Goal: Information Seeking & Learning: Learn about a topic

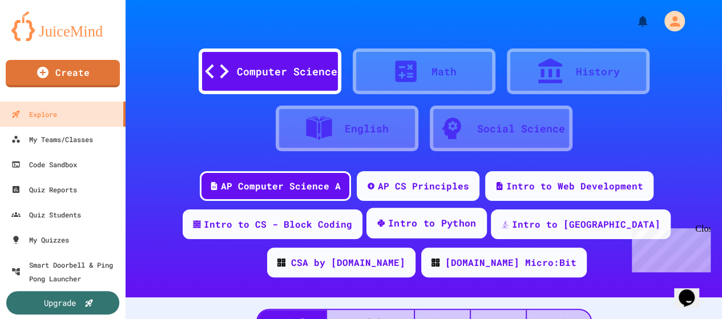
click at [407, 229] on div "Intro to Python" at bounding box center [432, 223] width 88 height 14
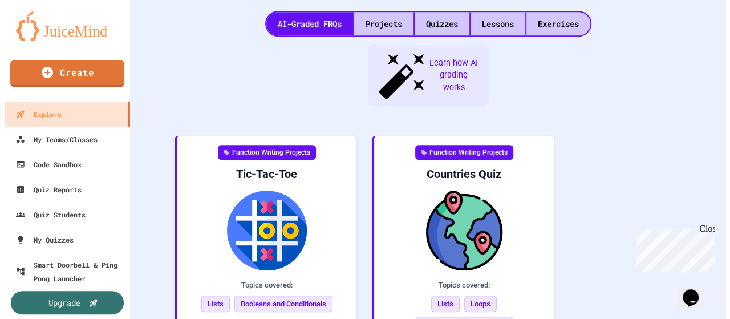
scroll to position [301, 0]
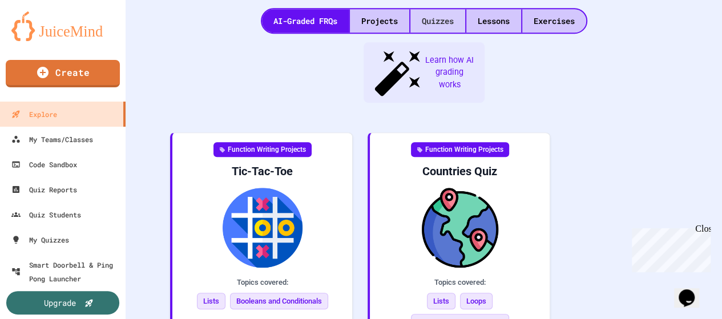
click at [435, 20] on div "Quizzes" at bounding box center [437, 20] width 55 height 23
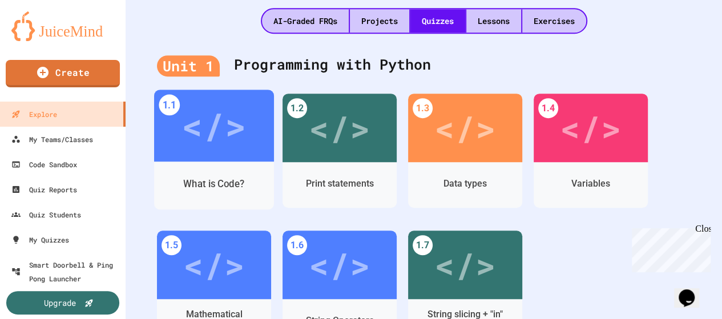
click at [247, 142] on div "</>" at bounding box center [214, 126] width 120 height 72
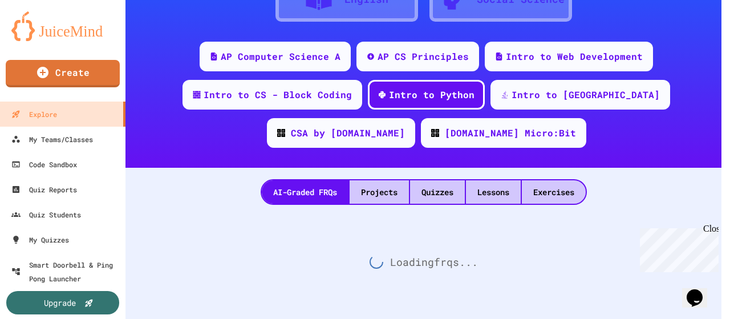
scroll to position [301, 0]
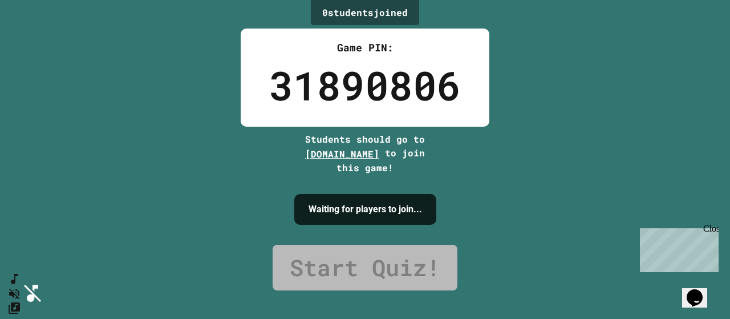
click at [716, 229] on div "Close" at bounding box center [710, 231] width 14 height 14
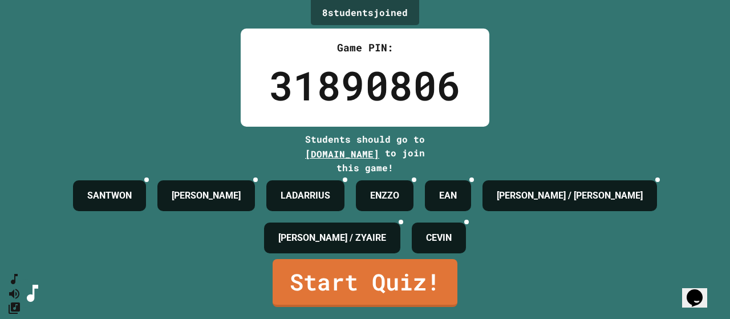
scroll to position [17, 0]
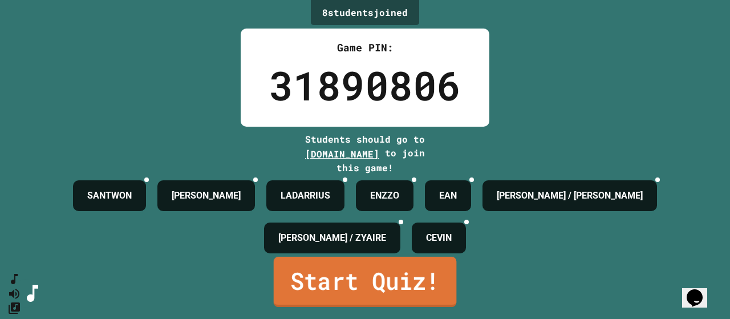
click at [414, 284] on link "Start Quiz!" at bounding box center [365, 282] width 183 height 50
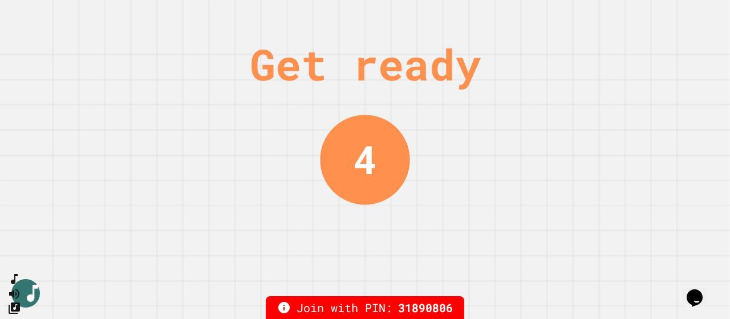
scroll to position [0, 0]
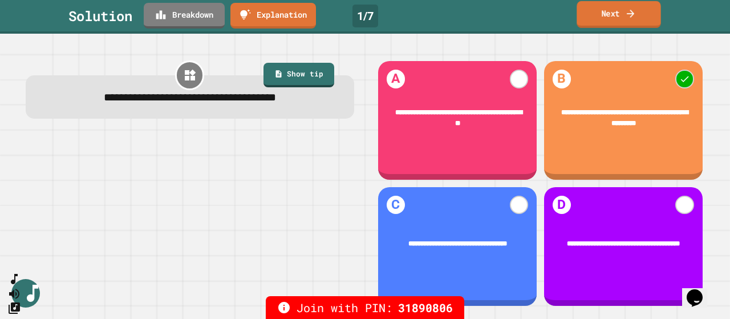
click at [629, 13] on icon at bounding box center [630, 13] width 7 height 8
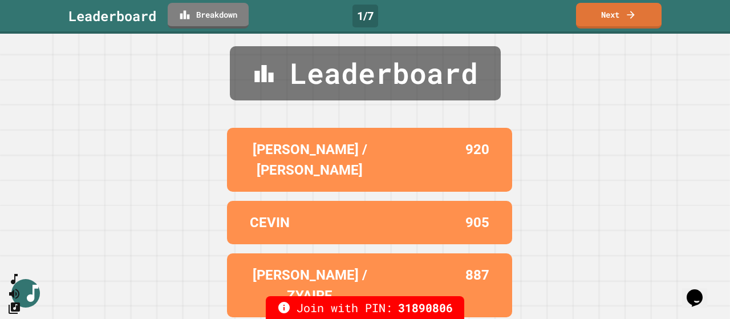
scroll to position [8, 0]
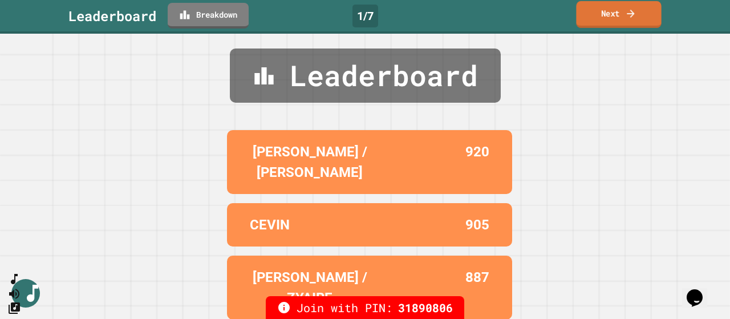
click at [635, 22] on link "Next" at bounding box center [618, 14] width 85 height 27
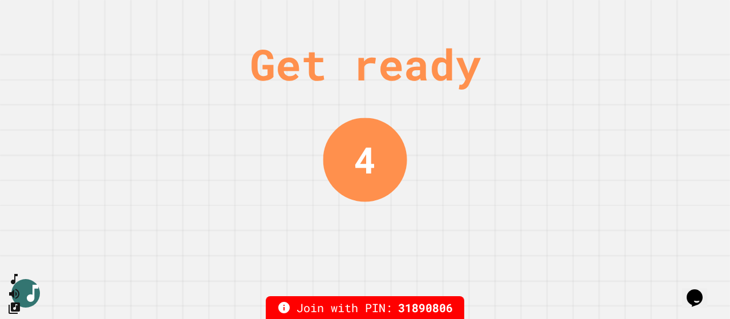
scroll to position [0, 0]
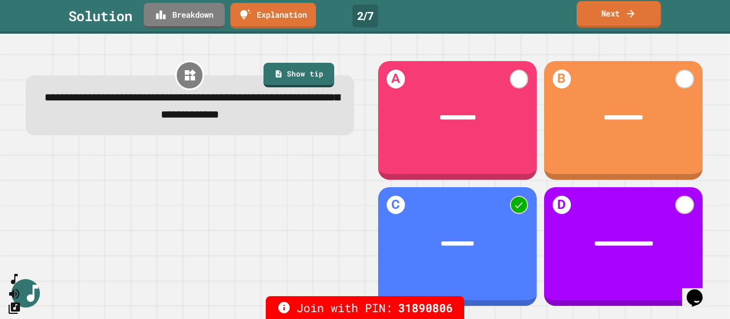
click at [620, 21] on link "Next" at bounding box center [619, 14] width 84 height 27
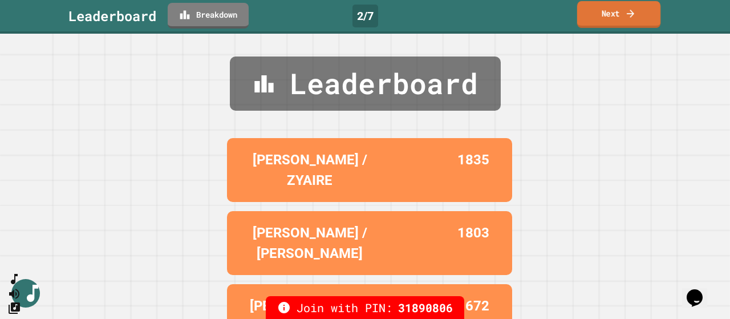
click at [638, 21] on link "Next" at bounding box center [618, 14] width 83 height 27
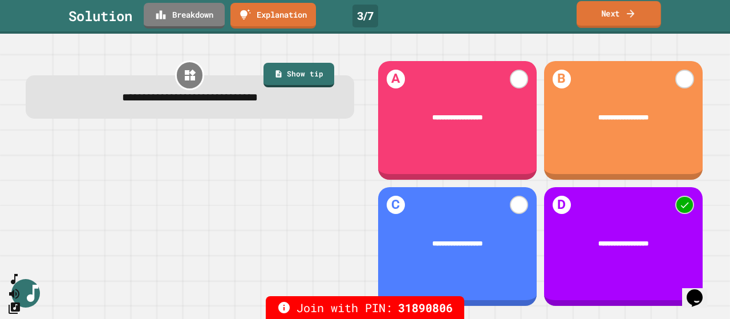
click at [615, 21] on link "Next" at bounding box center [619, 14] width 84 height 27
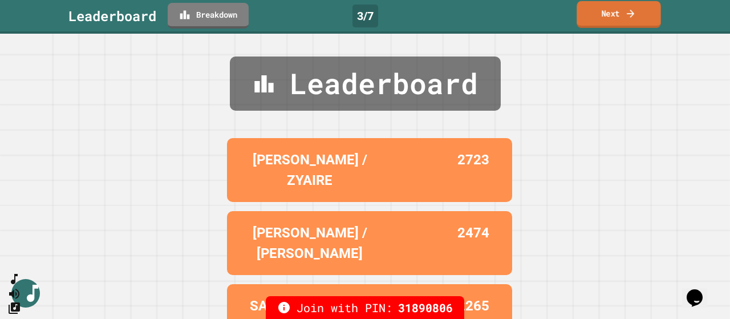
click at [624, 16] on link "Next" at bounding box center [619, 14] width 84 height 27
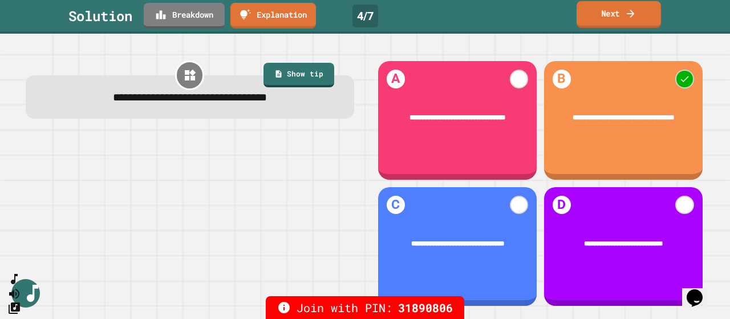
click at [615, 21] on link "Next" at bounding box center [619, 14] width 84 height 27
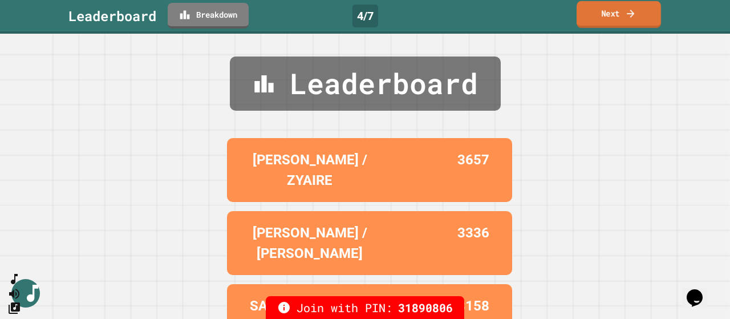
click at [616, 16] on link "Next" at bounding box center [619, 14] width 84 height 27
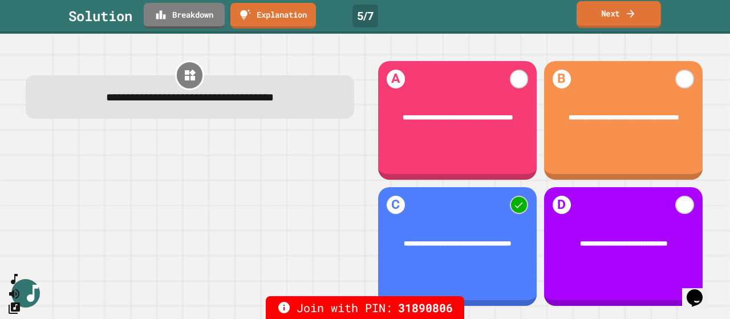
click at [621, 11] on link "Next" at bounding box center [619, 14] width 84 height 27
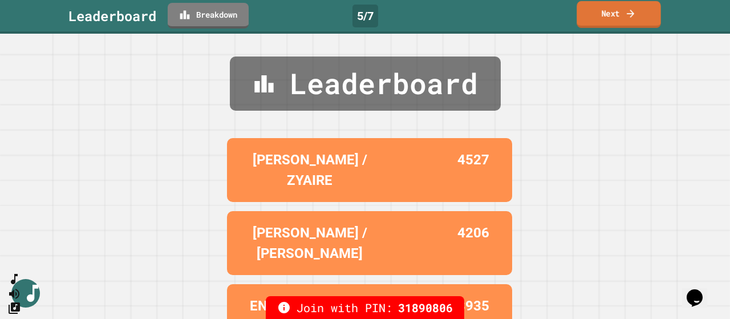
click at [624, 13] on link "Next" at bounding box center [619, 14] width 84 height 27
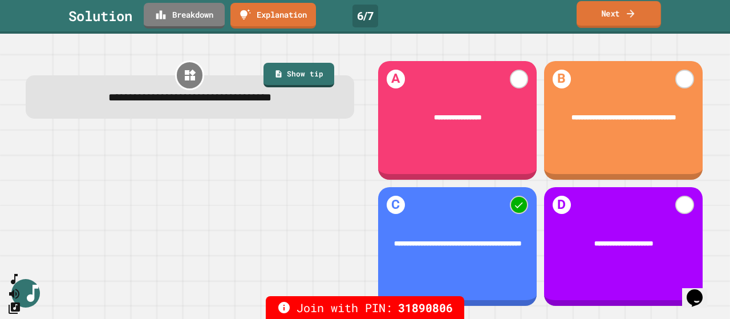
click at [625, 21] on link "Next" at bounding box center [619, 14] width 84 height 27
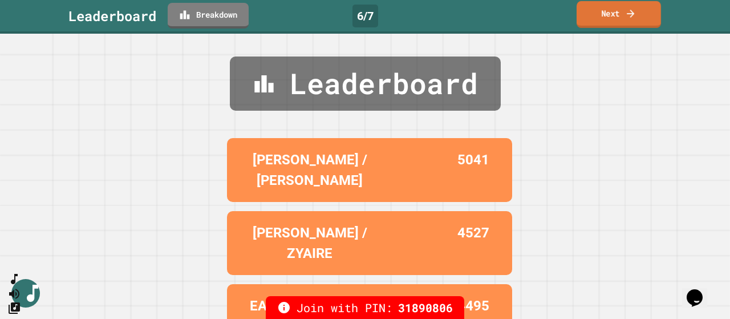
click at [621, 12] on link "Next" at bounding box center [619, 14] width 84 height 27
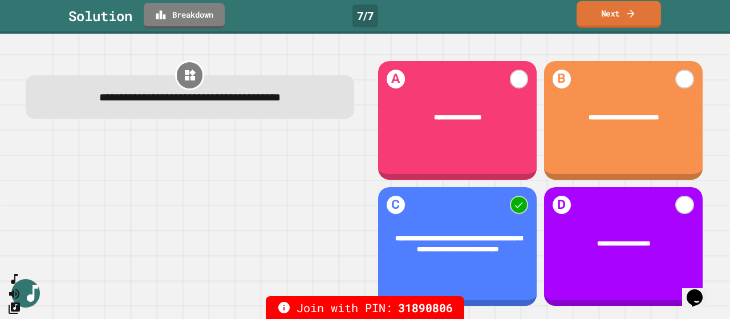
click at [633, 11] on icon at bounding box center [630, 13] width 11 height 12
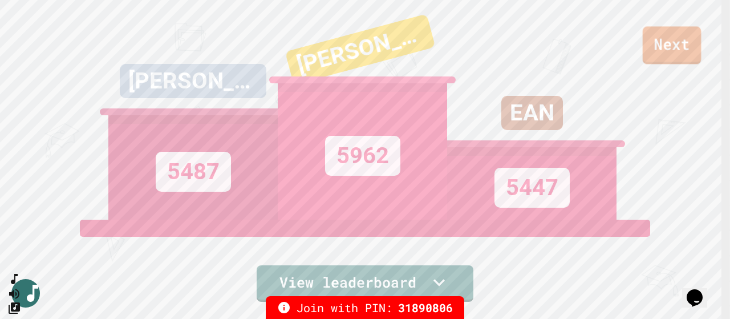
click at [670, 48] on link "Next" at bounding box center [672, 45] width 59 height 38
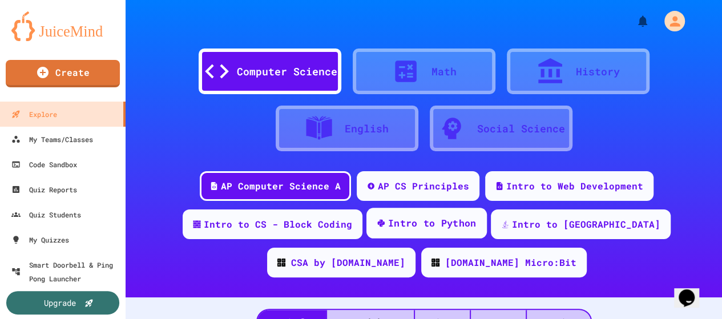
click at [416, 225] on div "Intro to Python" at bounding box center [432, 223] width 88 height 14
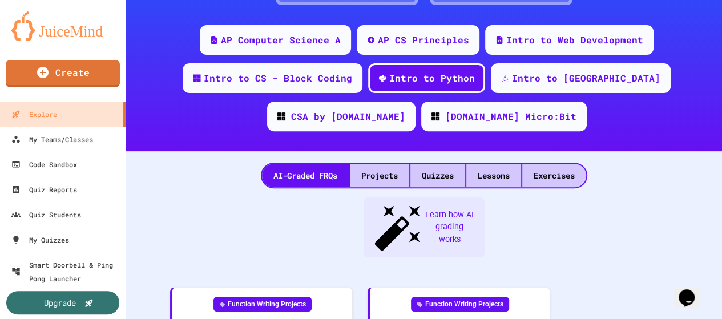
scroll to position [156, 0]
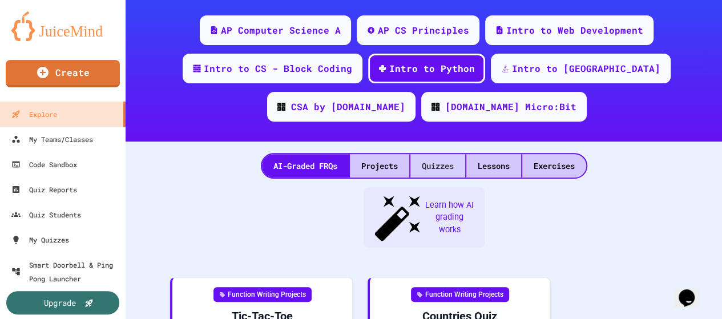
click at [431, 165] on div "Quizzes" at bounding box center [437, 165] width 55 height 23
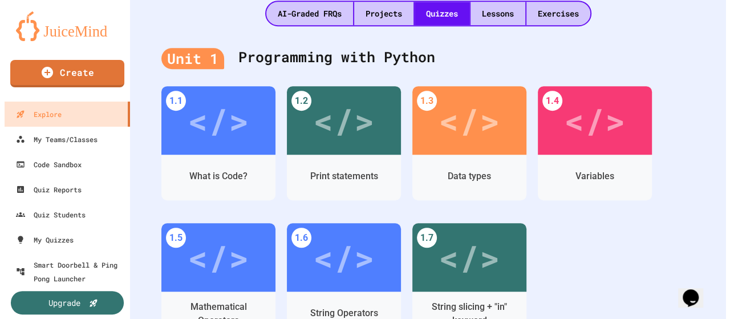
scroll to position [310, 0]
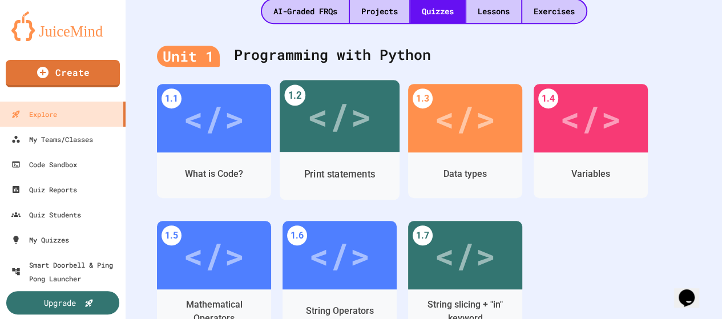
click at [363, 120] on div "</>" at bounding box center [339, 116] width 64 height 54
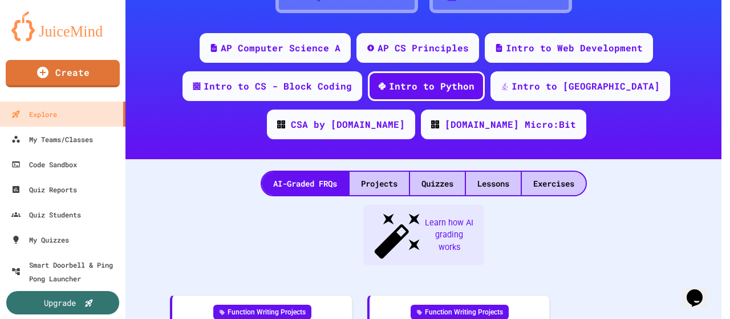
scroll to position [310, 0]
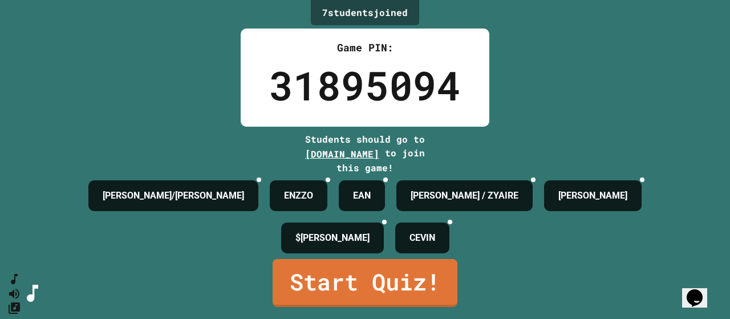
scroll to position [17, 0]
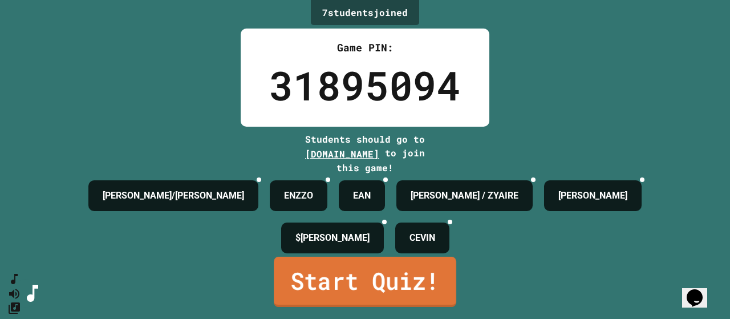
click at [325, 280] on link "Start Quiz!" at bounding box center [365, 282] width 183 height 50
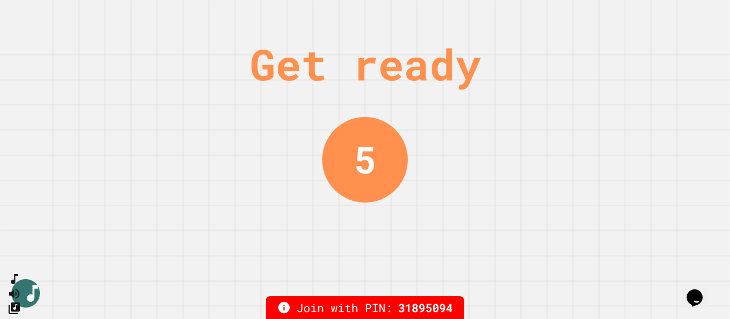
scroll to position [0, 0]
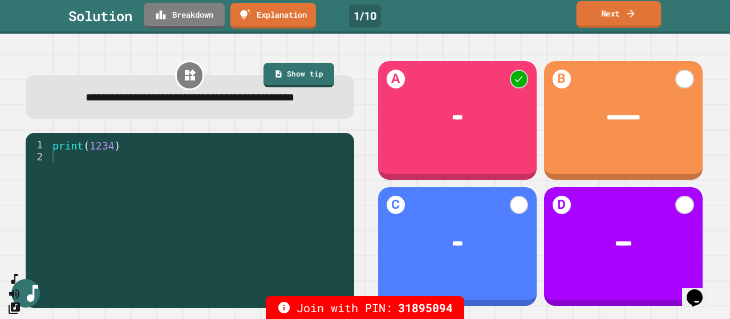
click at [626, 18] on icon at bounding box center [630, 13] width 11 height 12
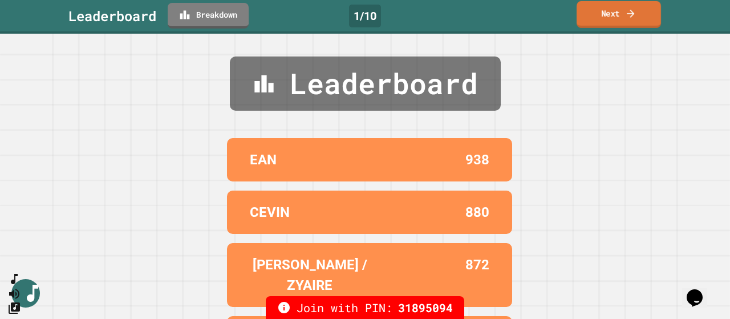
click at [626, 18] on icon at bounding box center [630, 13] width 11 height 12
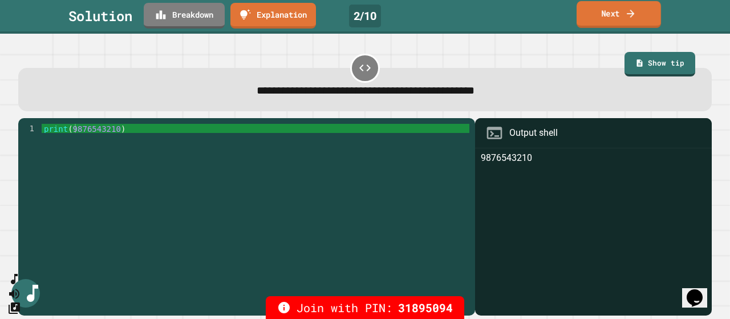
click at [624, 14] on link "Next" at bounding box center [619, 14] width 84 height 27
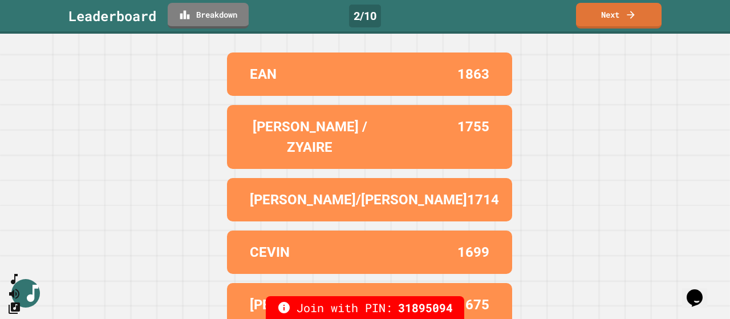
scroll to position [81, 0]
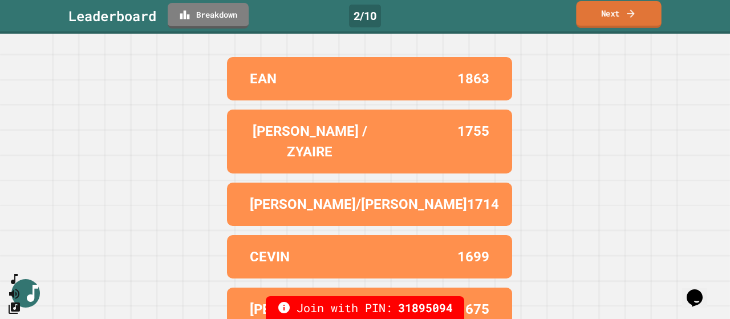
click at [610, 12] on link "Next" at bounding box center [618, 14] width 85 height 27
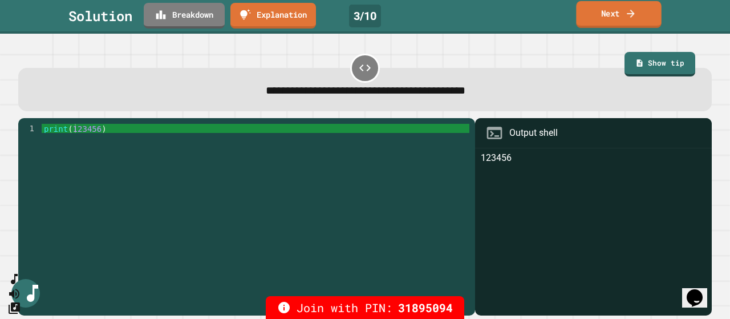
click at [624, 15] on link "Next" at bounding box center [618, 14] width 85 height 27
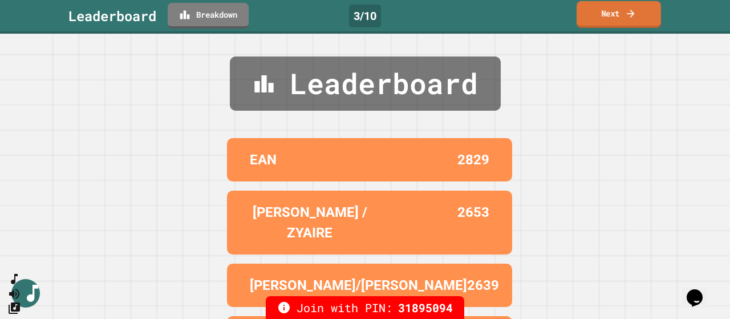
click at [624, 15] on link "Next" at bounding box center [619, 14] width 84 height 27
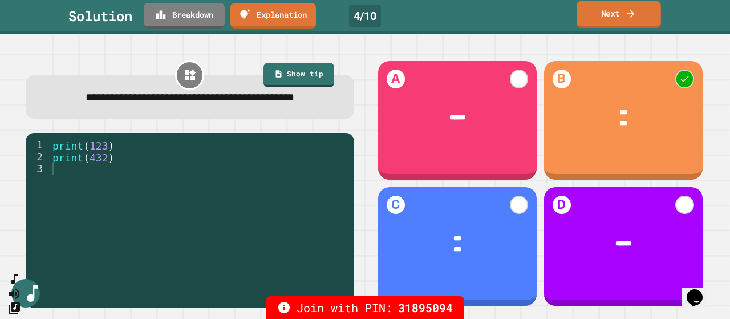
click at [622, 18] on link "Next" at bounding box center [619, 14] width 84 height 27
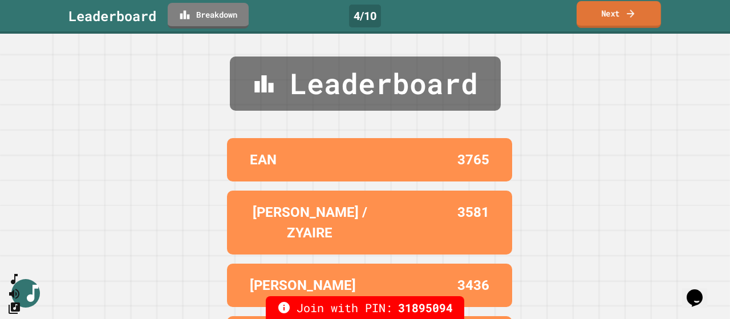
click at [622, 18] on link "Next" at bounding box center [619, 14] width 84 height 27
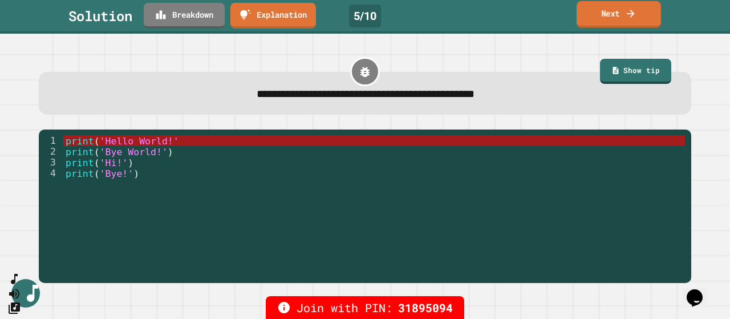
click at [616, 10] on link "Next" at bounding box center [619, 14] width 84 height 27
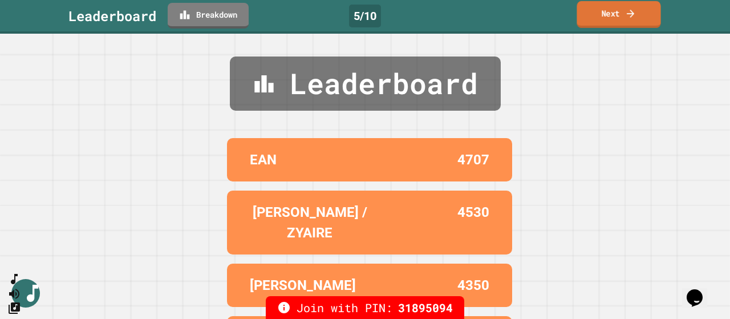
click at [617, 11] on link "Next" at bounding box center [619, 14] width 84 height 27
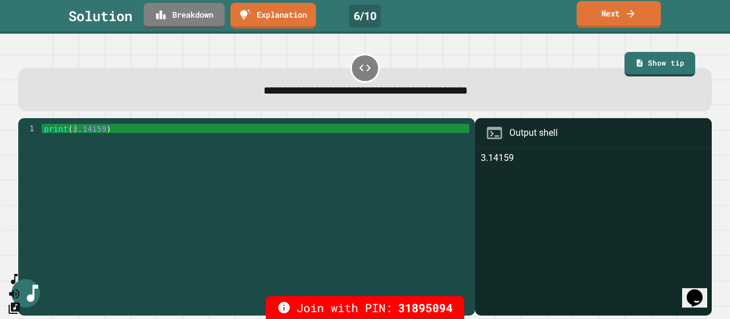
click at [608, 18] on link "Next" at bounding box center [619, 14] width 84 height 27
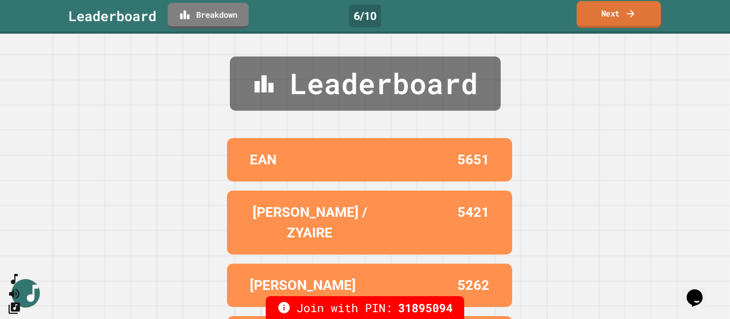
click at [608, 18] on link "Next" at bounding box center [619, 14] width 84 height 27
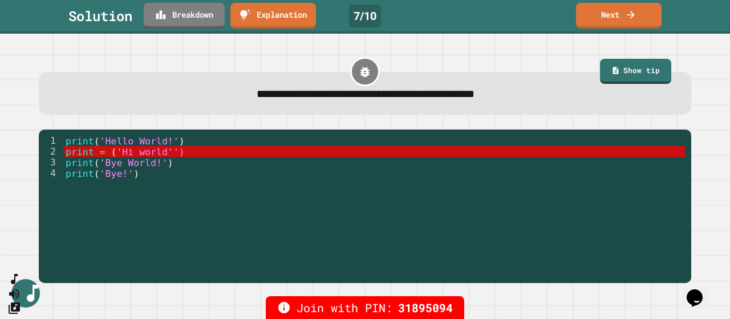
click at [88, 148] on span "print" at bounding box center [80, 152] width 29 height 11
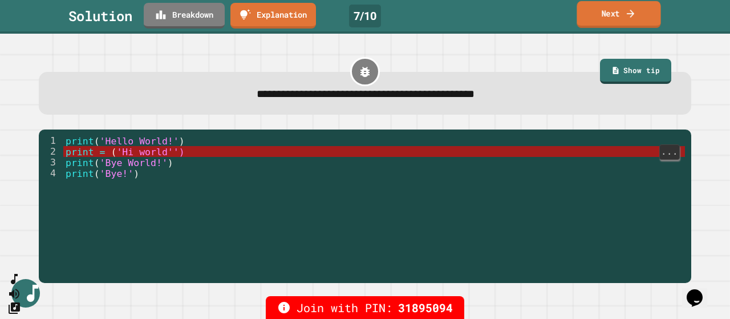
click at [613, 17] on link "Next" at bounding box center [619, 14] width 84 height 27
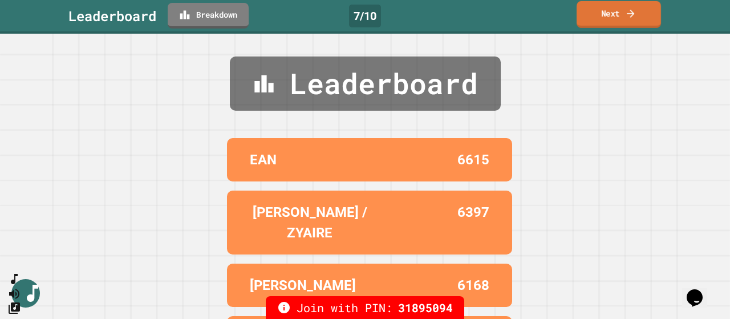
click at [613, 17] on link "Next" at bounding box center [619, 14] width 84 height 27
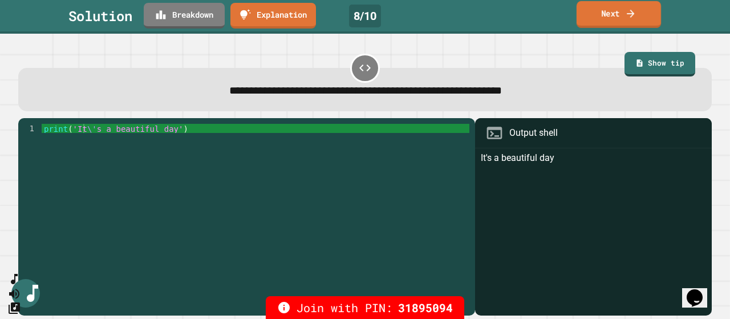
click at [596, 18] on link "Next" at bounding box center [619, 14] width 84 height 27
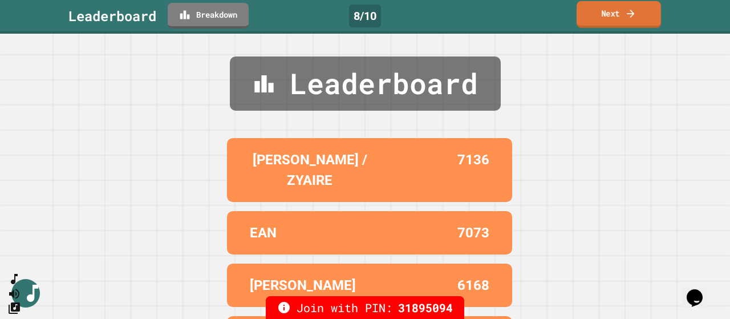
click at [596, 18] on link "Next" at bounding box center [619, 14] width 84 height 27
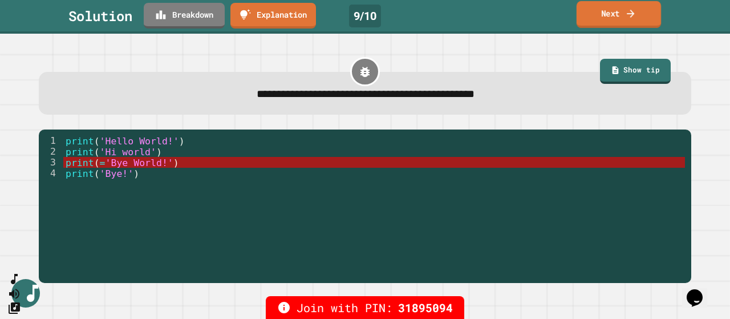
click at [615, 13] on link "Next" at bounding box center [619, 14] width 84 height 27
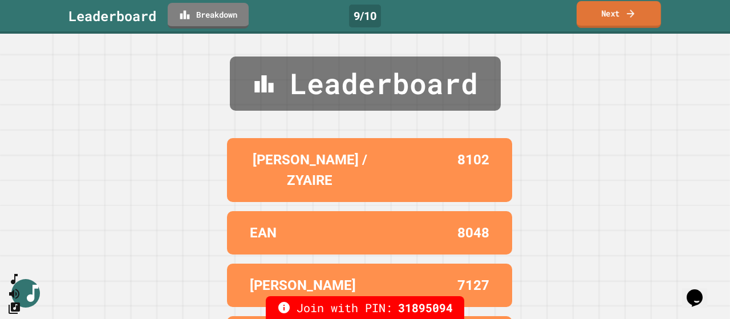
click at [616, 15] on link "Next" at bounding box center [619, 14] width 84 height 27
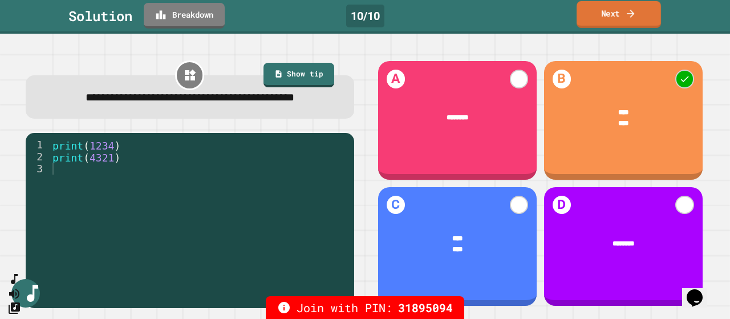
click at [617, 17] on link "Next" at bounding box center [619, 14] width 84 height 27
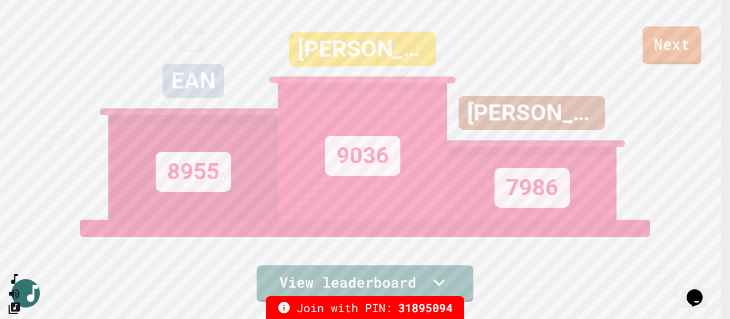
click at [662, 48] on link "Next" at bounding box center [672, 45] width 59 height 38
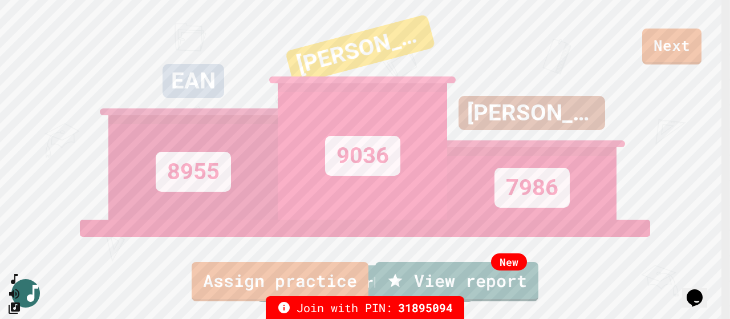
scroll to position [81, 0]
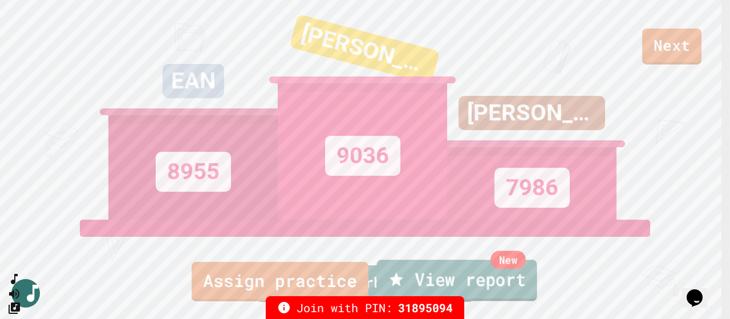
click at [504, 286] on link "New View report" at bounding box center [457, 280] width 160 height 41
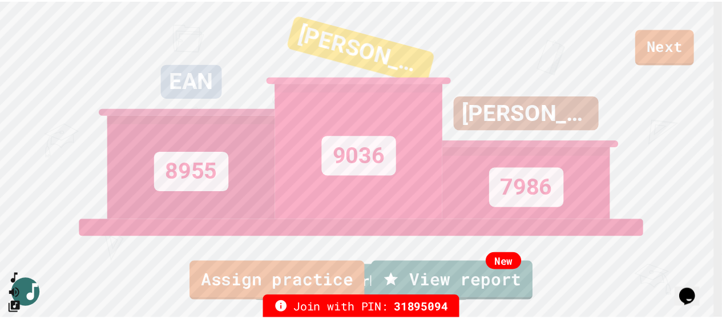
scroll to position [0, 0]
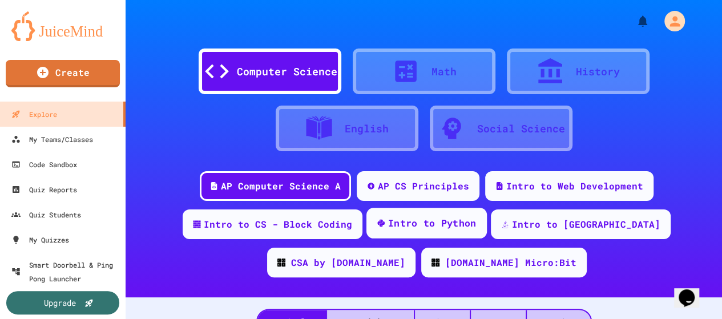
click at [402, 228] on div "Intro to Python" at bounding box center [432, 223] width 88 height 14
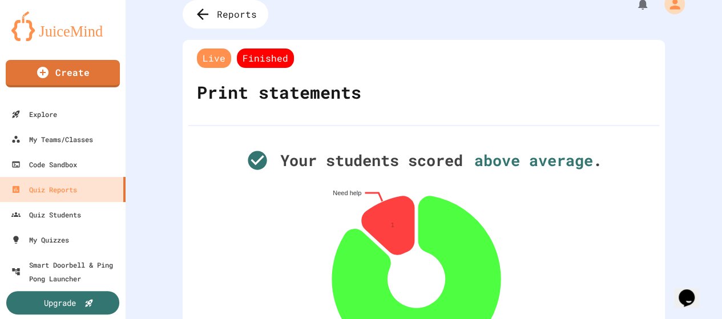
scroll to position [2, 0]
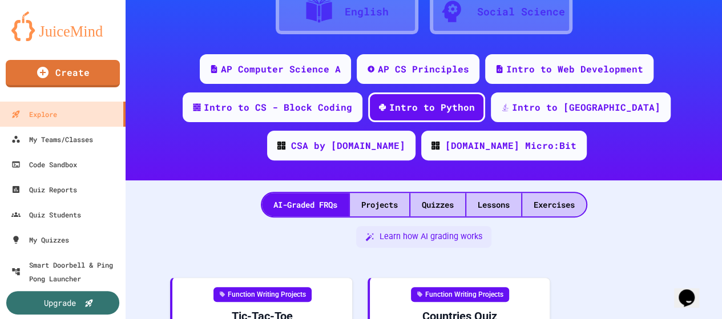
scroll to position [127, 0]
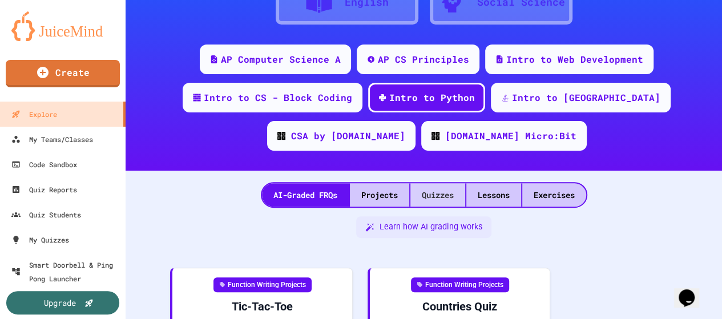
click at [443, 197] on div "Quizzes" at bounding box center [437, 194] width 55 height 23
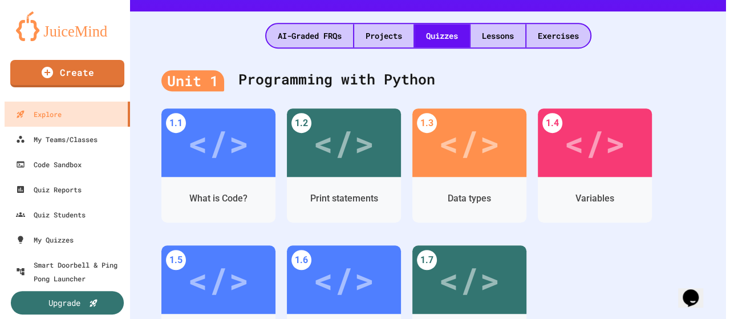
scroll to position [288, 0]
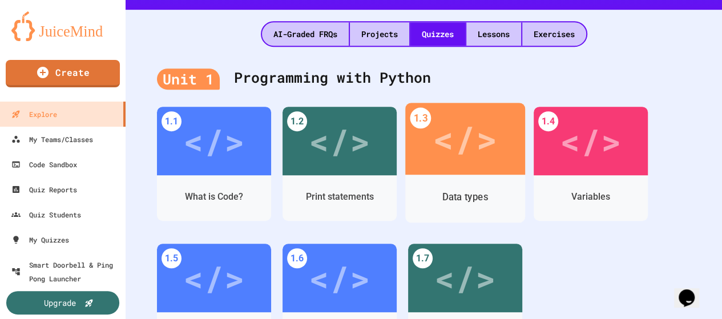
click at [485, 137] on div "</>" at bounding box center [464, 139] width 64 height 54
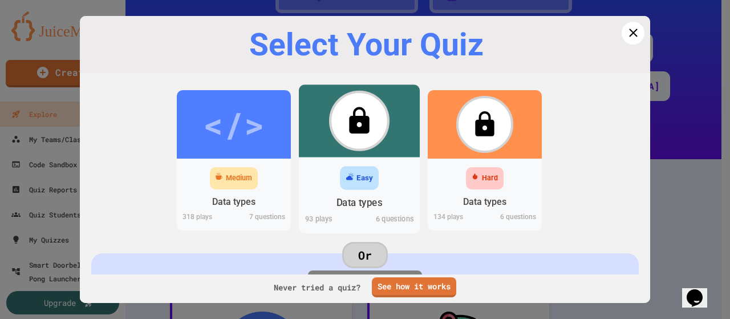
scroll to position [288, 0]
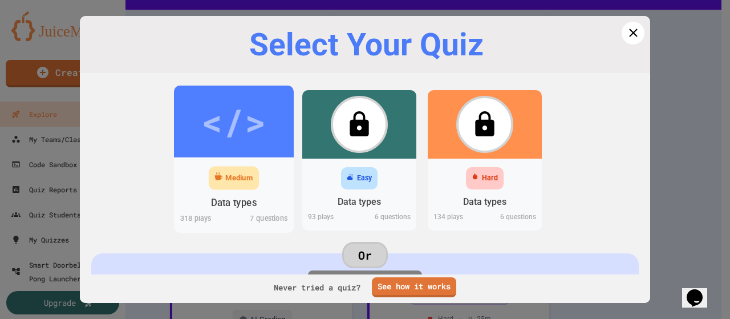
click at [238, 132] on div "</>" at bounding box center [233, 122] width 64 height 54
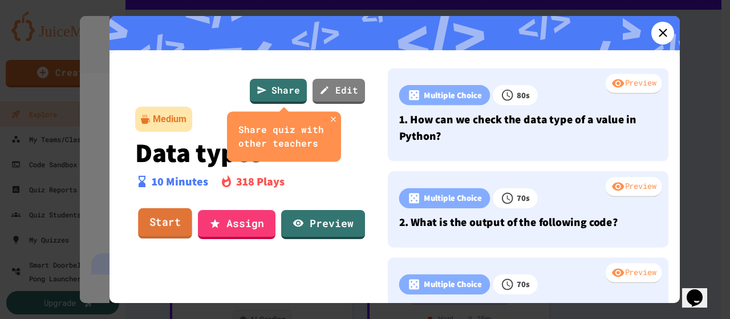
click at [173, 215] on link "Start" at bounding box center [165, 223] width 54 height 31
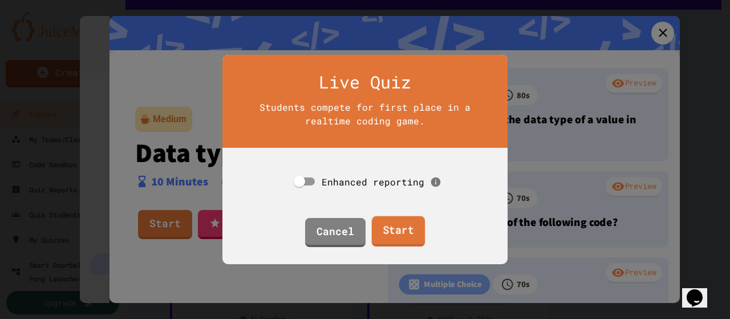
click at [406, 229] on link "Start" at bounding box center [398, 231] width 54 height 31
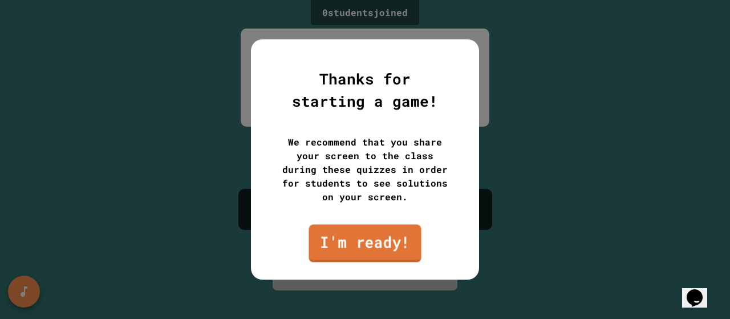
click at [402, 238] on link "I'm ready!" at bounding box center [365, 243] width 112 height 38
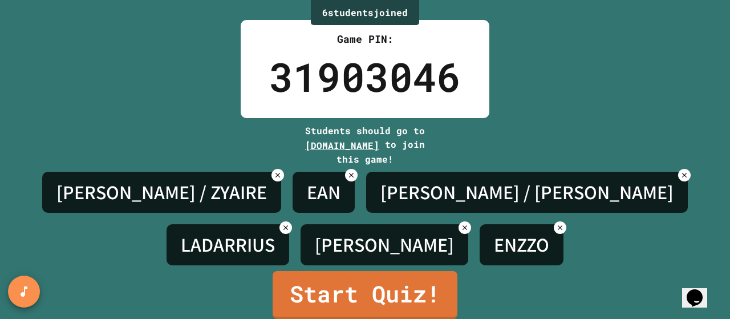
scroll to position [17, 0]
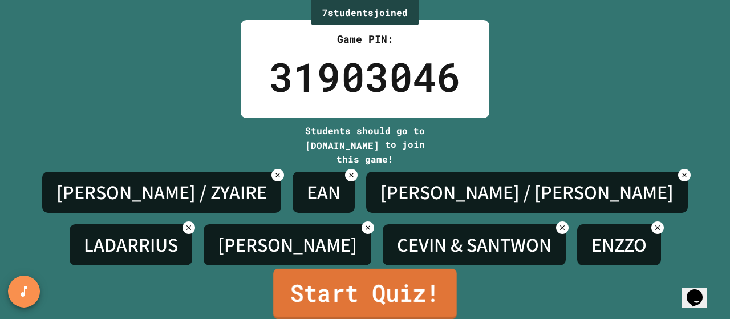
click at [410, 280] on link "Start Quiz!" at bounding box center [365, 294] width 184 height 50
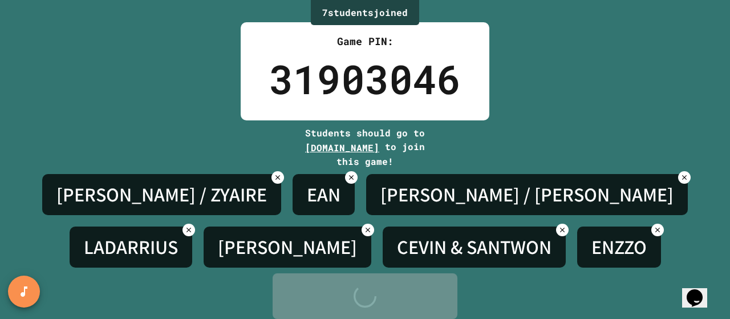
scroll to position [0, 0]
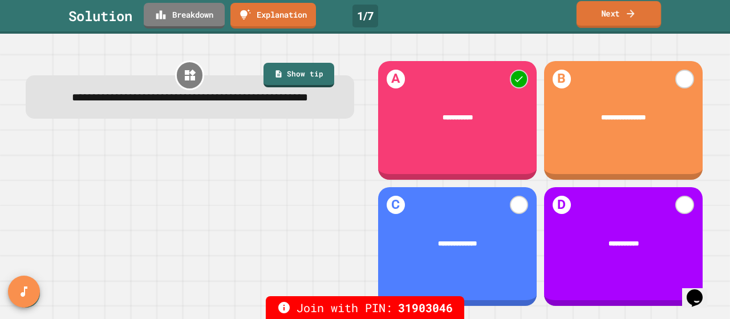
click at [618, 7] on link "Next" at bounding box center [619, 14] width 84 height 27
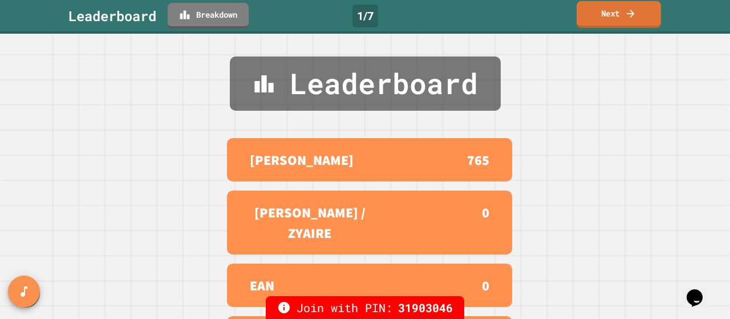
click at [620, 10] on link "Next" at bounding box center [619, 14] width 84 height 27
